Goal: Information Seeking & Learning: Learn about a topic

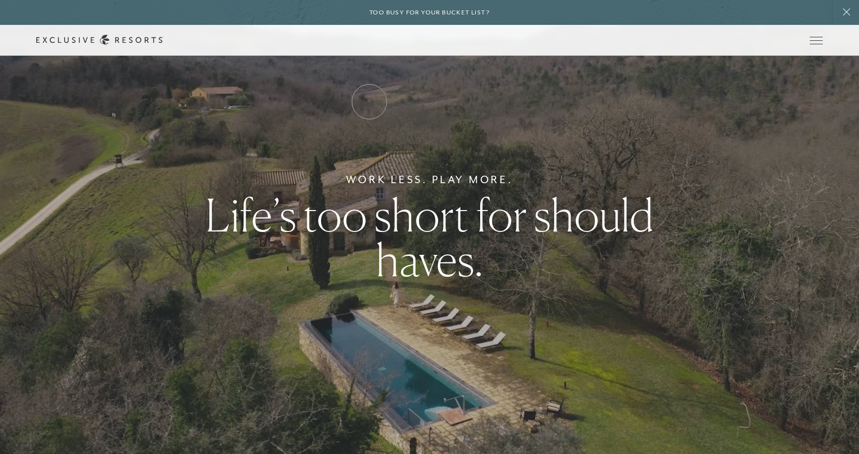
click at [0, 0] on link "Residence Collection" at bounding box center [0, 0] width 0 height 0
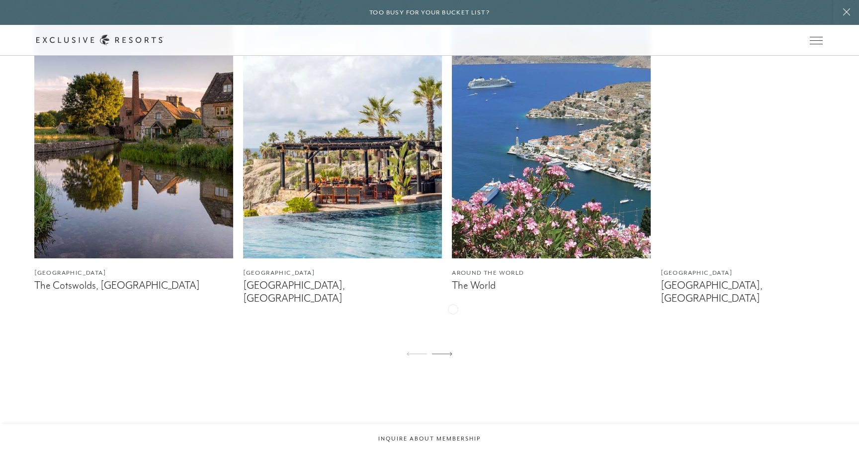
scroll to position [672, 0]
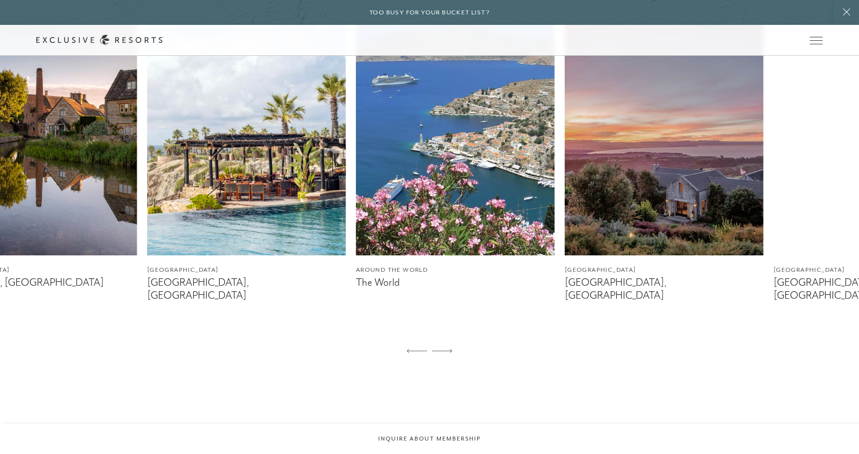
click at [462, 232] on img at bounding box center [455, 130] width 199 height 249
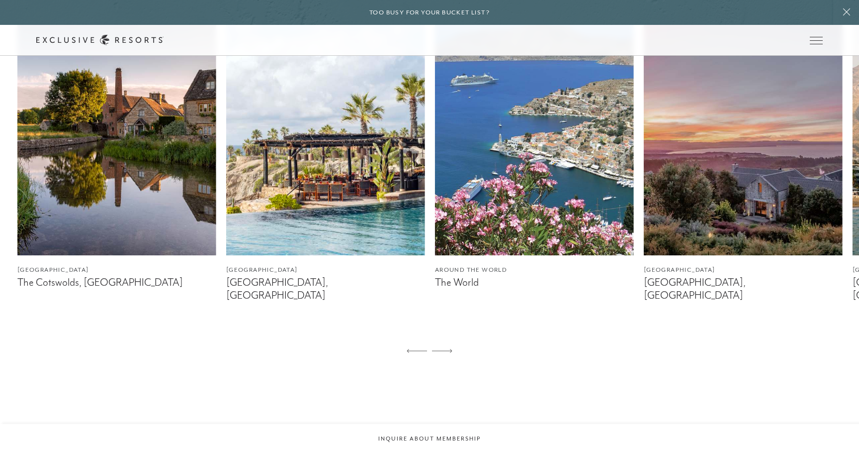
click at [435, 235] on img at bounding box center [534, 130] width 199 height 249
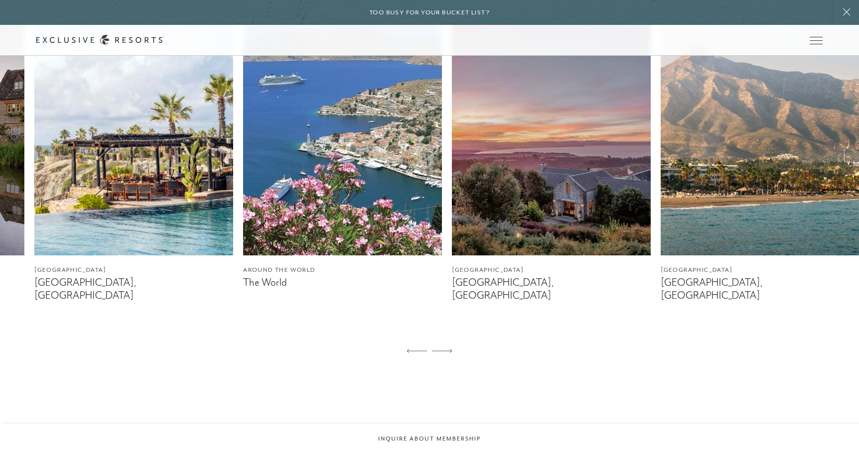
click at [452, 193] on img at bounding box center [551, 130] width 199 height 249
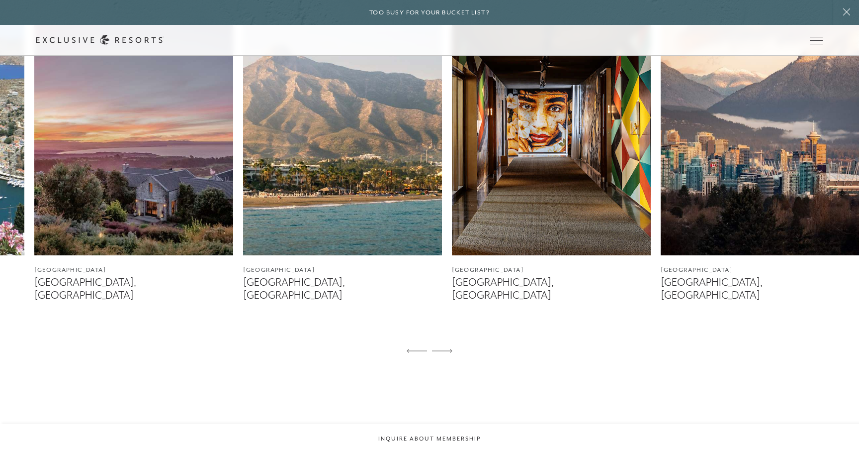
click at [397, 189] on img at bounding box center [342, 130] width 199 height 249
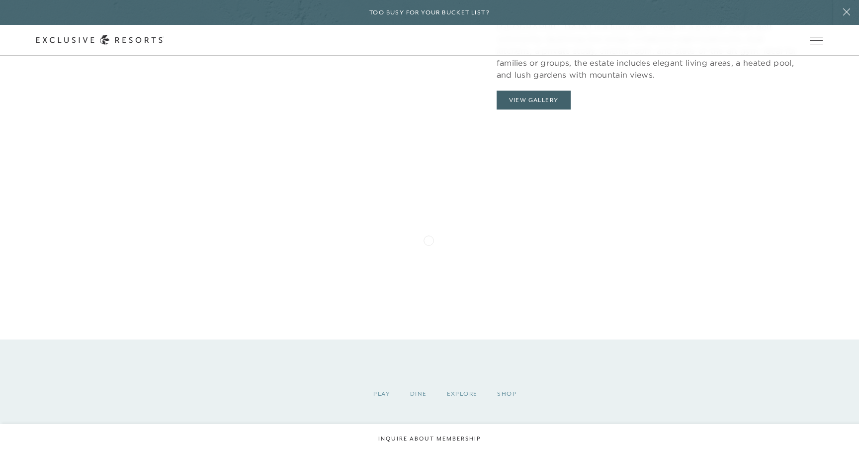
scroll to position [1130, 0]
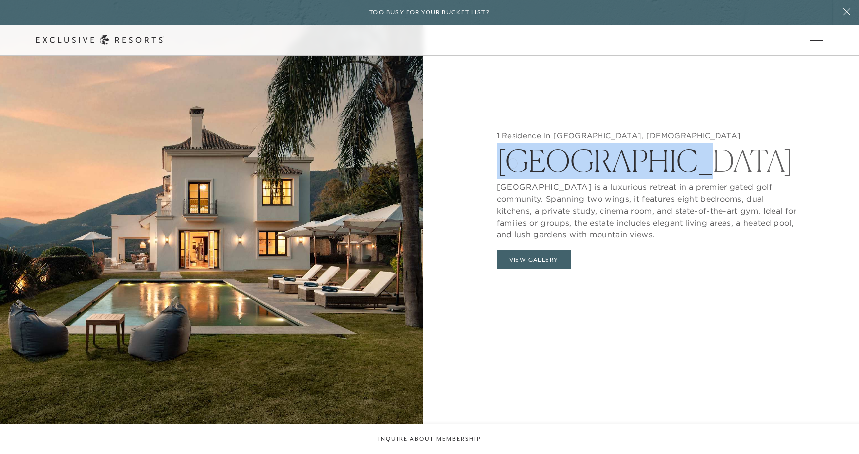
drag, startPoint x: 648, startPoint y: 162, endPoint x: 485, endPoint y: 165, distance: 162.7
click at [485, 165] on div "1 Residence In Marbella, Spain Villa Solana Villa Solana is a luxurious retreat…" at bounding box center [647, 203] width 423 height 454
copy h2 "Villa Solana"
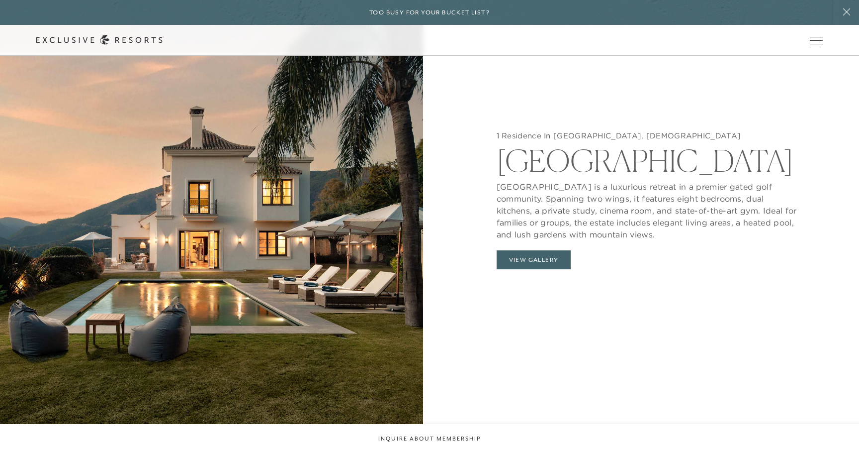
drag, startPoint x: 545, startPoint y: 185, endPoint x: 552, endPoint y: 200, distance: 16.7
click at [552, 200] on p "Villa Solana is a luxurious retreat in a premier gated golf community. Spanning…" at bounding box center [648, 208] width 302 height 65
click at [0, 0] on link "Experience Collection" at bounding box center [0, 0] width 0 height 0
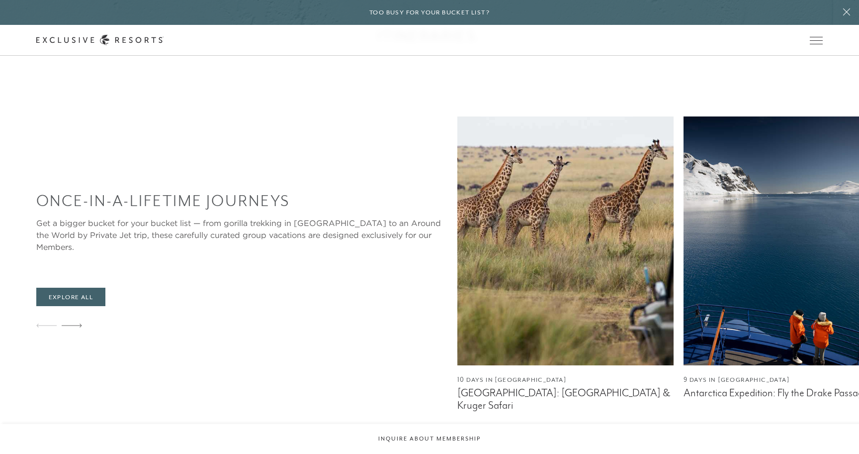
scroll to position [555, 0]
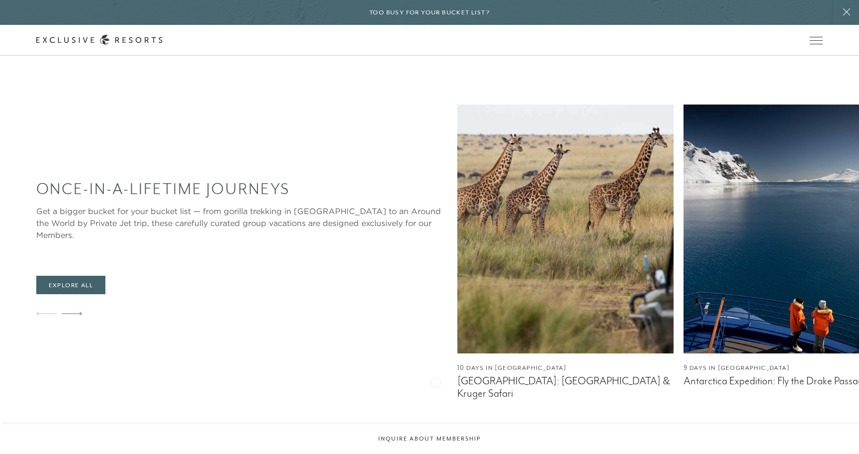
click at [744, 294] on div "10 Days in South Africa South Africa: Cape Town & Kruger Safari 9 Days in Antar…" at bounding box center [659, 251] width 402 height 295
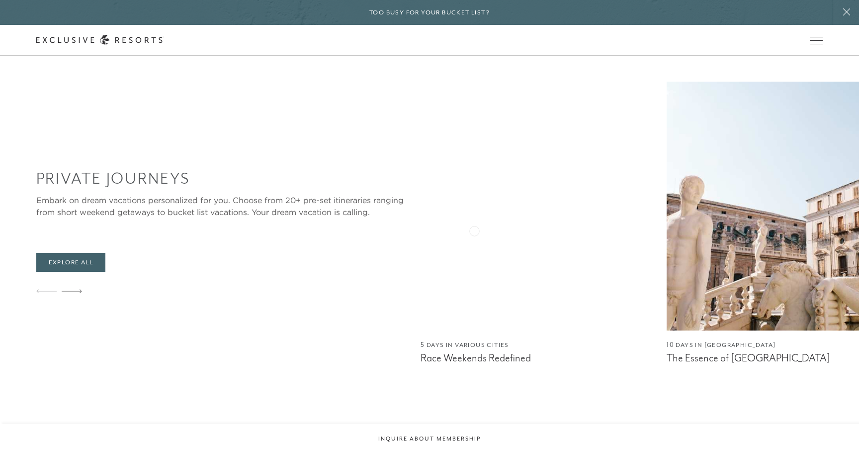
scroll to position [938, 0]
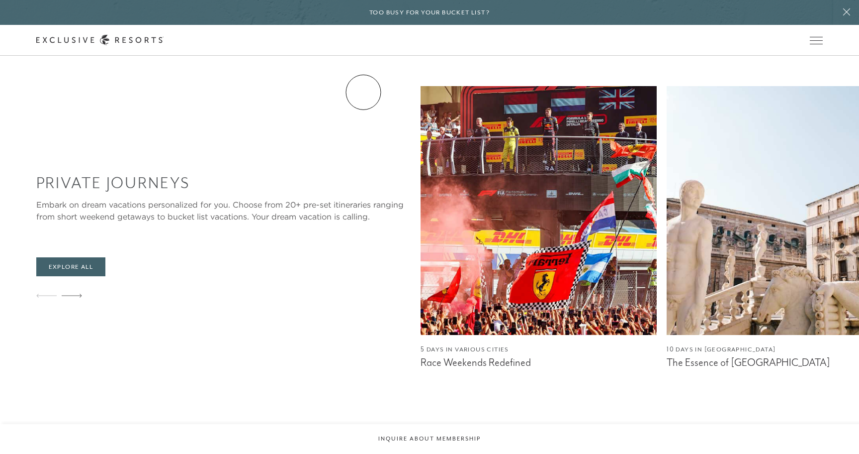
click at [0, 0] on link "Residence Collection" at bounding box center [0, 0] width 0 height 0
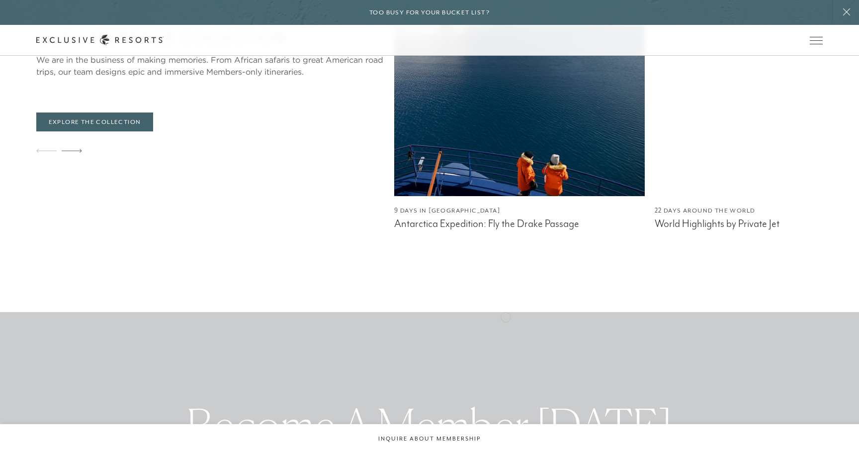
scroll to position [4648, 0]
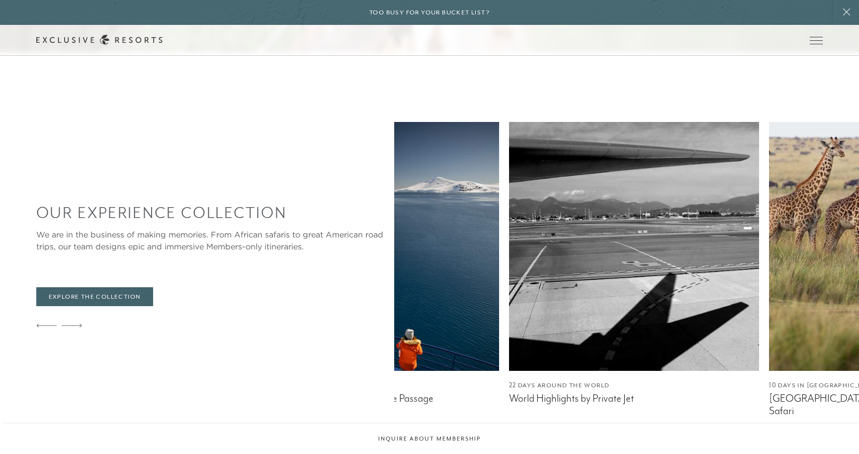
click at [509, 255] on img at bounding box center [634, 246] width 250 height 249
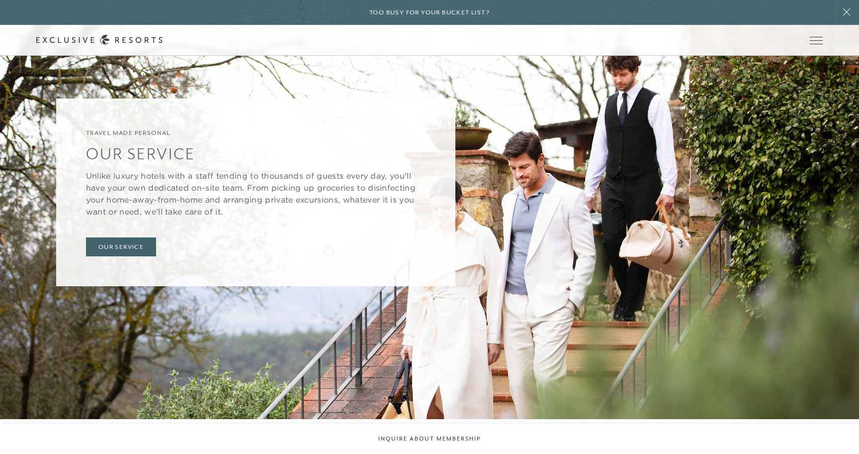
scroll to position [4134, 0]
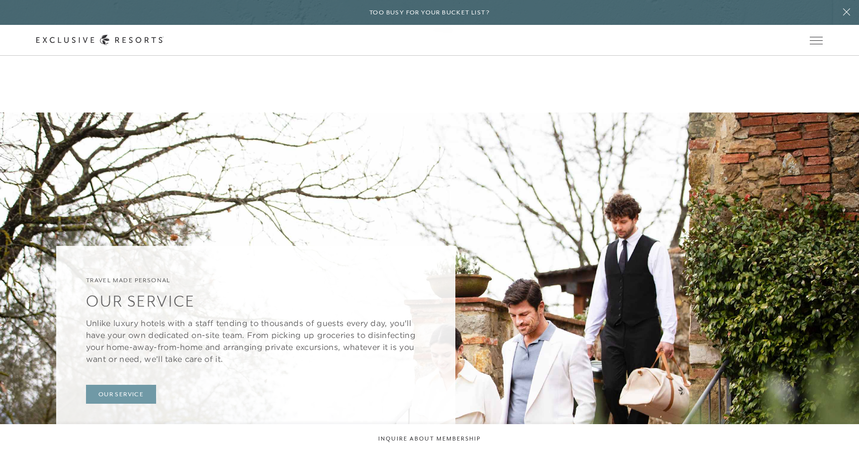
click at [104, 384] on link "Our Service" at bounding box center [121, 393] width 70 height 19
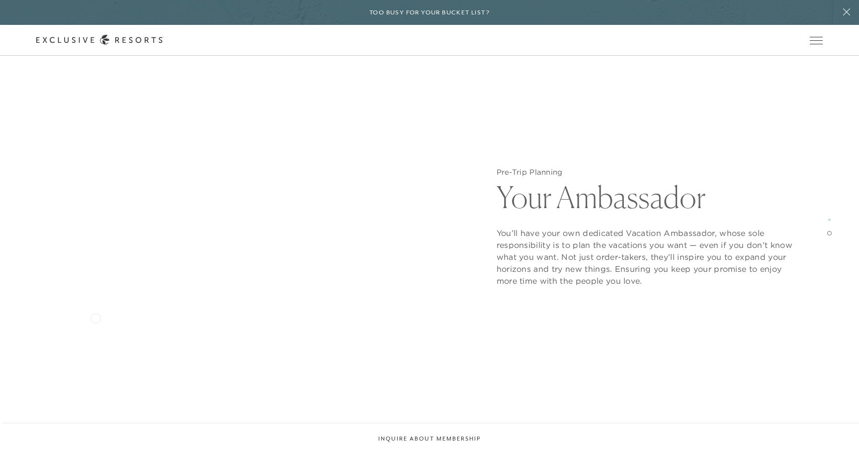
scroll to position [1803, 0]
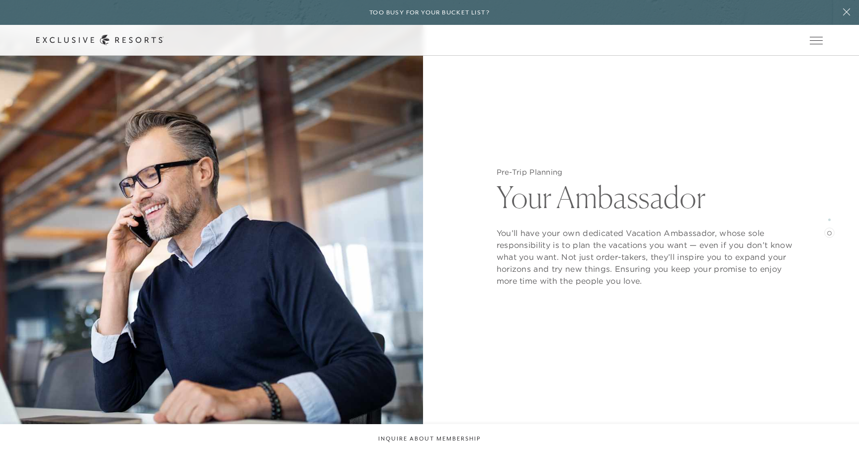
click at [830, 231] on span at bounding box center [830, 233] width 4 height 4
click at [830, 221] on div at bounding box center [830, 219] width 2 height 12
click at [830, 219] on span at bounding box center [830, 219] width 2 height 2
click at [830, 231] on span at bounding box center [830, 233] width 4 height 4
click at [830, 233] on span at bounding box center [830, 233] width 4 height 4
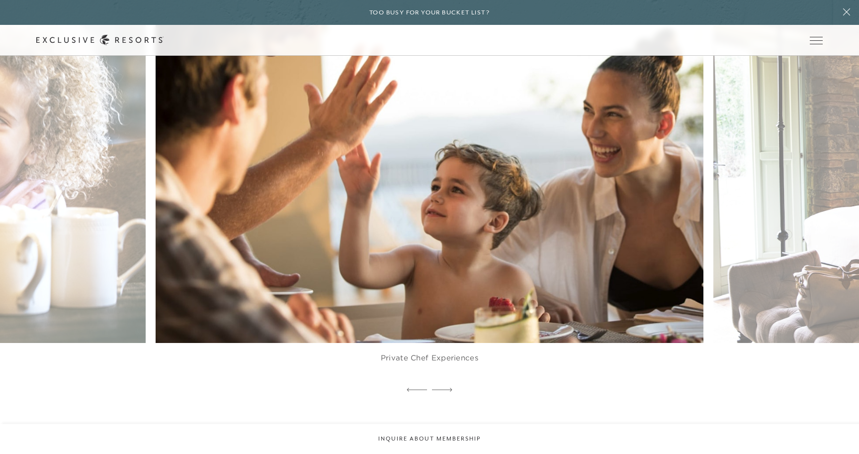
scroll to position [2440, 0]
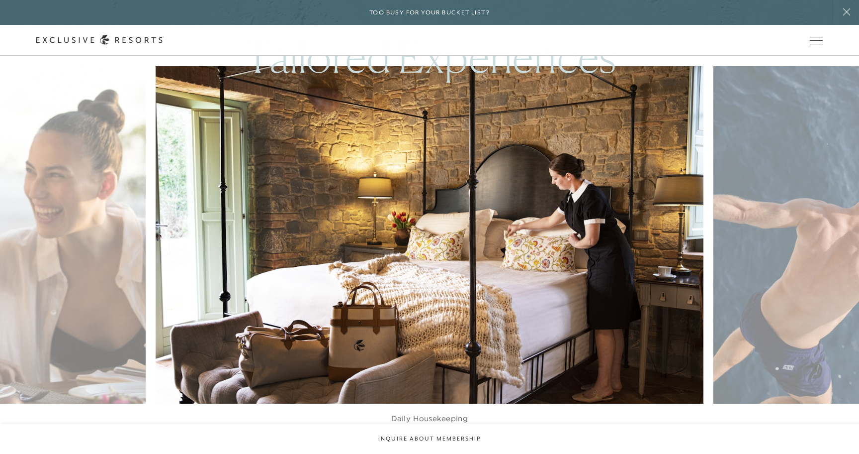
scroll to position [2352, 0]
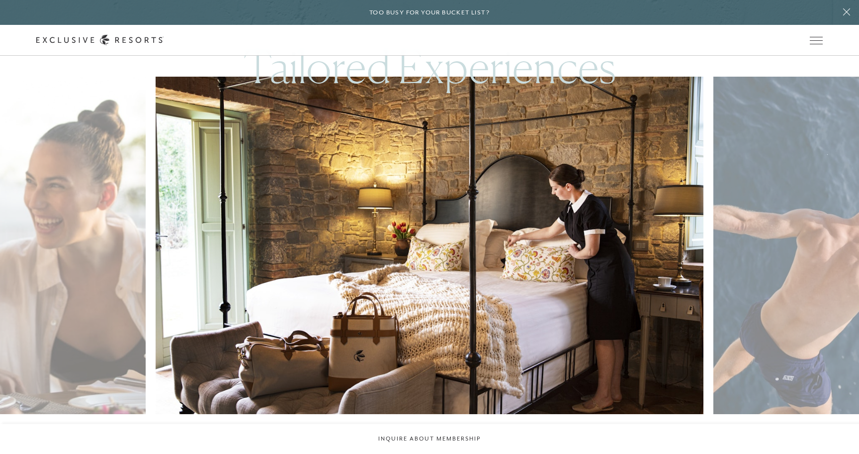
click at [309, 291] on img at bounding box center [447, 245] width 603 height 371
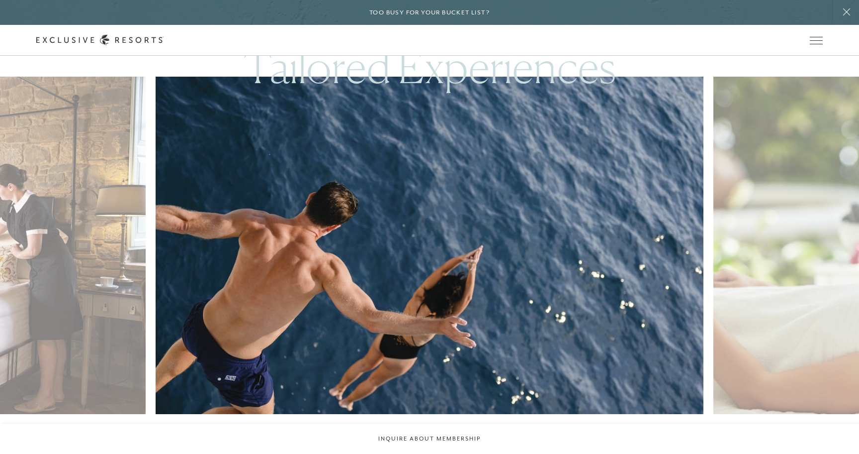
click at [342, 277] on img at bounding box center [447, 245] width 603 height 371
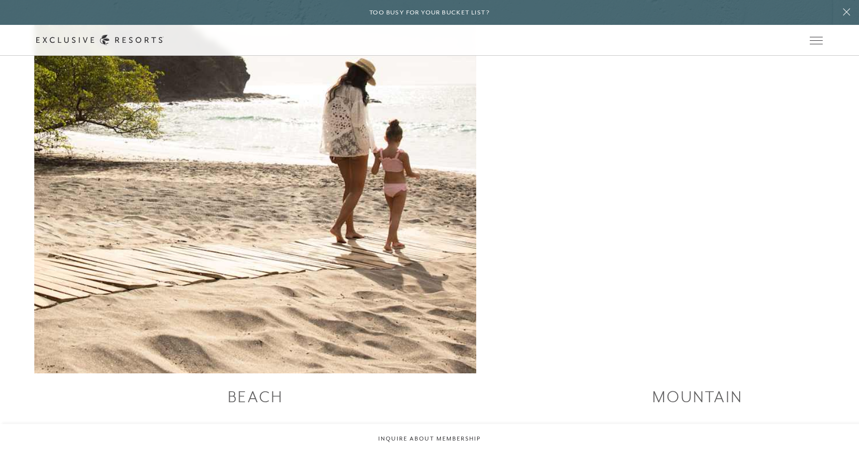
scroll to position [2251, 0]
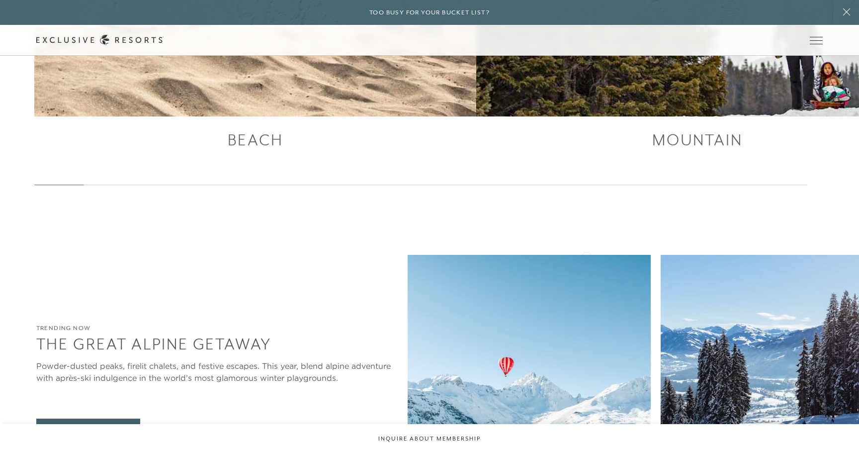
click at [661, 256] on img at bounding box center [782, 379] width 243 height 249
